Goal: Navigation & Orientation: Find specific page/section

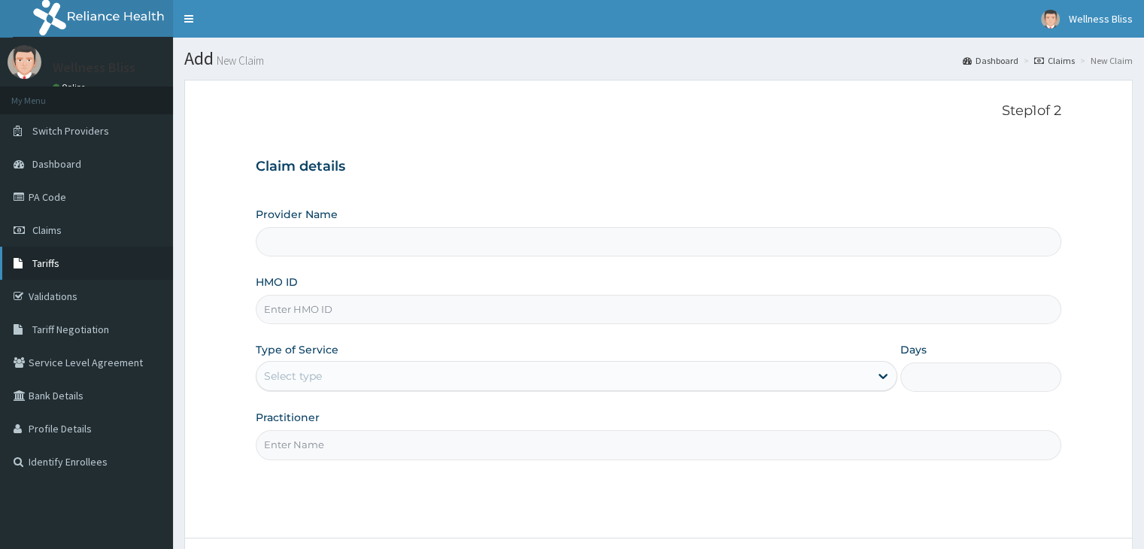
click at [76, 262] on link "Tariffs" at bounding box center [86, 263] width 173 height 33
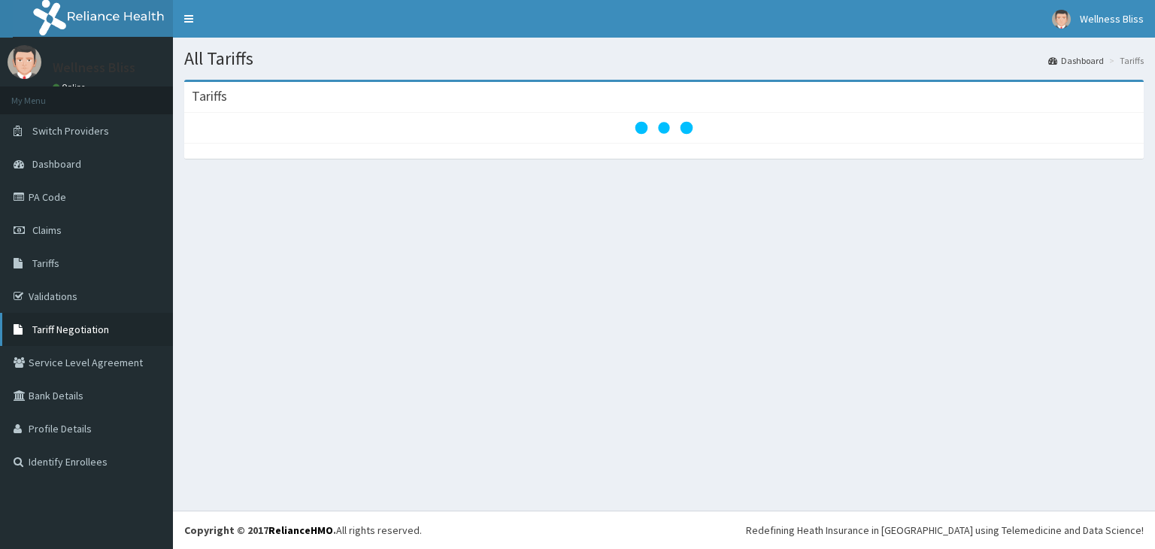
click at [102, 336] on link "Tariff Negotiation" at bounding box center [86, 329] width 173 height 33
